Goal: Information Seeking & Learning: Learn about a topic

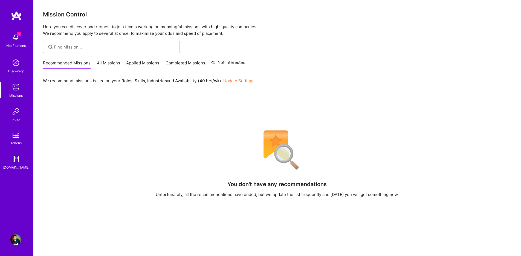
click at [103, 66] on link "All Missions" at bounding box center [108, 64] width 23 height 9
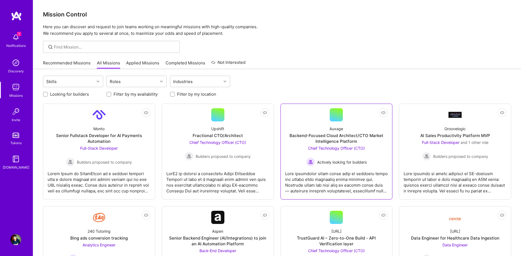
click at [337, 161] on span "Actively looking for builders" at bounding box center [342, 162] width 50 height 6
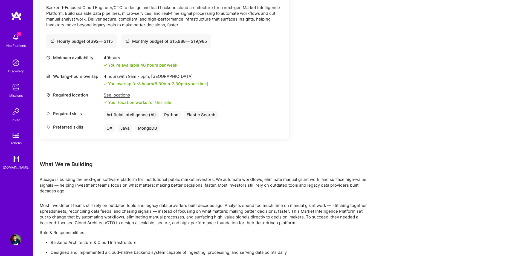
scroll to position [189, 0]
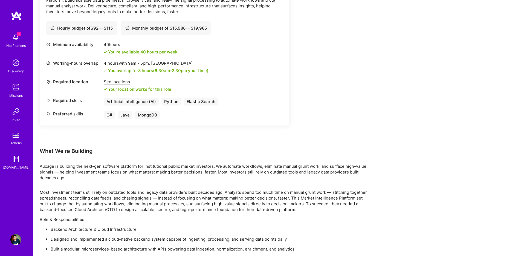
click at [47, 167] on p "Auxage is building the next-gen software platform for institutional public mark…" at bounding box center [204, 171] width 328 height 17
click at [46, 167] on p "Auxage is building the next-gen software platform for institutional public mark…" at bounding box center [204, 171] width 328 height 17
copy p "Auxage"
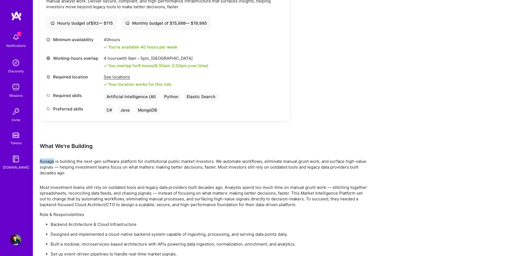
scroll to position [236, 0]
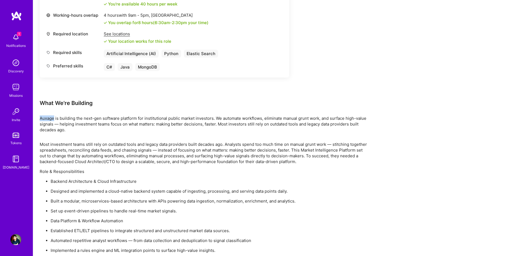
copy p "Auxage"
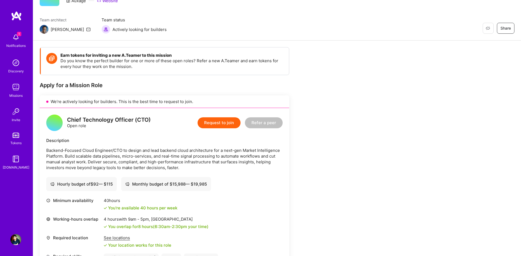
scroll to position [0, 0]
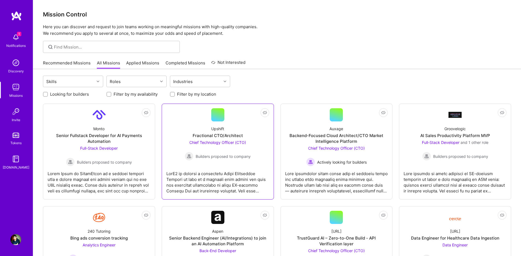
click at [239, 139] on div "Upshift Fractional CTO/Architect Chief Technology Officer (CTO) Builders propos…" at bounding box center [217, 140] width 103 height 39
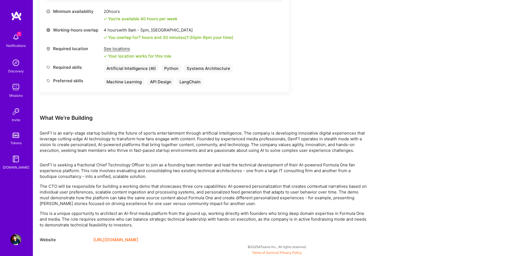
scroll to position [227, 0]
click at [167, 236] on div "Website [URL][DOMAIN_NAME]" at bounding box center [204, 239] width 328 height 7
click at [130, 240] on link "[URL][DOMAIN_NAME]" at bounding box center [115, 239] width 45 height 7
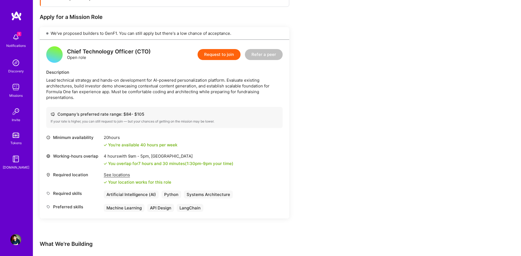
scroll to position [0, 0]
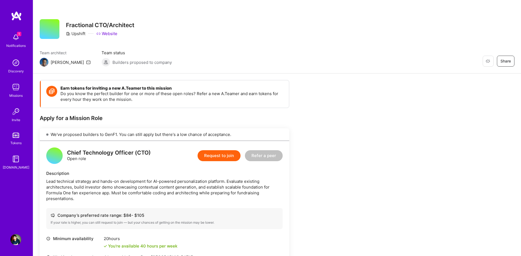
click at [111, 135] on div "We've proposed builders to GenF1. You can still apply but there's a low chance …" at bounding box center [165, 134] width 250 height 13
copy div "GenF1"
click at [112, 33] on link "Website" at bounding box center [106, 34] width 21 height 6
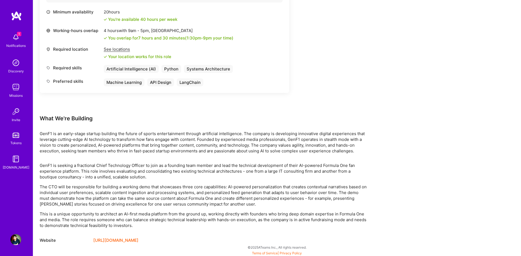
scroll to position [227, 0]
click at [172, 137] on p "GenF1 is an early-stage startup building the future of sports entertainment thr…" at bounding box center [204, 141] width 328 height 23
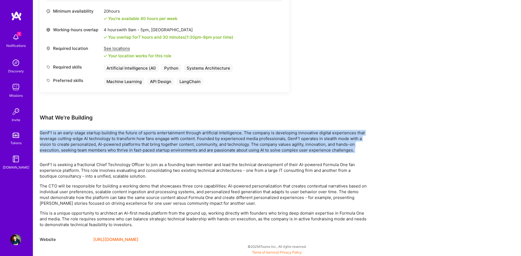
click at [172, 137] on p "GenF1 is an early-stage startup building the future of sports entertainment thr…" at bounding box center [204, 141] width 328 height 23
copy p "GenF1 is an early-stage startup building the future of sports entertainment thr…"
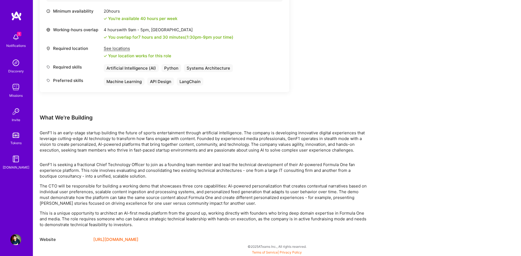
click at [171, 235] on div "Earn tokens for inviting a new [PERSON_NAME] to this mission Do you know the pe…" at bounding box center [204, 48] width 328 height 390
copy link "[URL][DOMAIN_NAME]"
drag, startPoint x: 299, startPoint y: 164, endPoint x: 78, endPoint y: 169, distance: 221.5
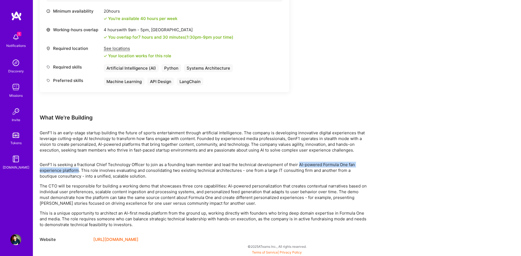
click at [78, 169] on p "GenF1 is seeking a fractional Chief Technology Officer to join as a founding te…" at bounding box center [204, 169] width 328 height 17
copy p "AI-powered Formula One fan experience platform"
click at [21, 43] on div "Notifications" at bounding box center [15, 46] width 19 height 6
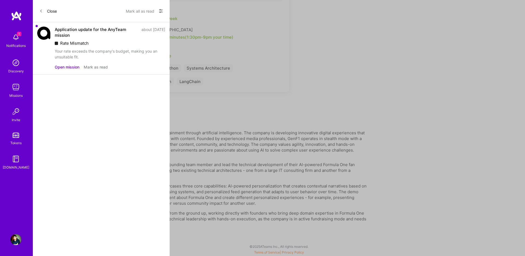
click at [44, 11] on button "Close" at bounding box center [48, 11] width 18 height 9
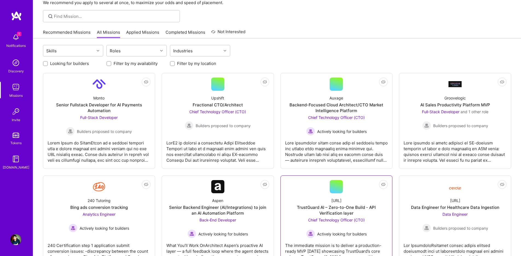
scroll to position [39, 0]
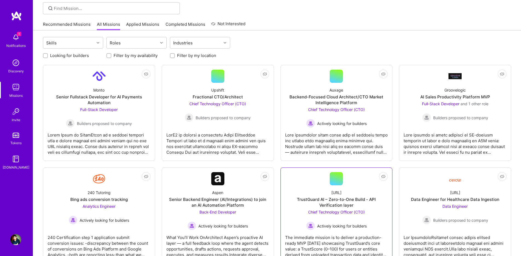
click at [351, 199] on div "TrustGuard AI – Zero-to-One Build - API Verification layer" at bounding box center [336, 201] width 103 height 11
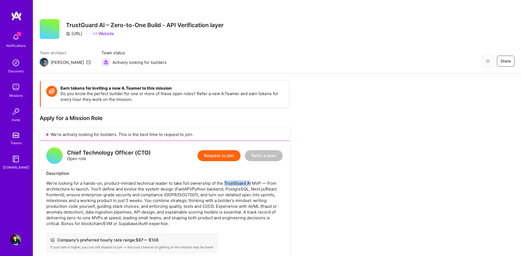
drag, startPoint x: 224, startPoint y: 181, endPoint x: 250, endPoint y: 182, distance: 26.0
click at [250, 182] on p "We’re looking for a hands-on, product-minded technical leader to take full owne…" at bounding box center [164, 203] width 236 height 46
copy p "TrustGuard AI"
